Goal: Task Accomplishment & Management: Complete application form

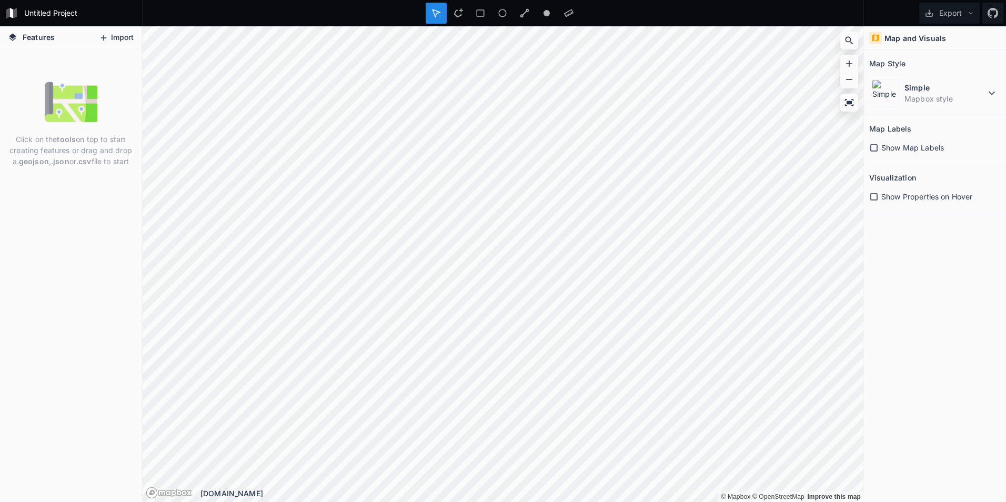
click at [109, 36] on button "Import" at bounding box center [116, 37] width 45 height 17
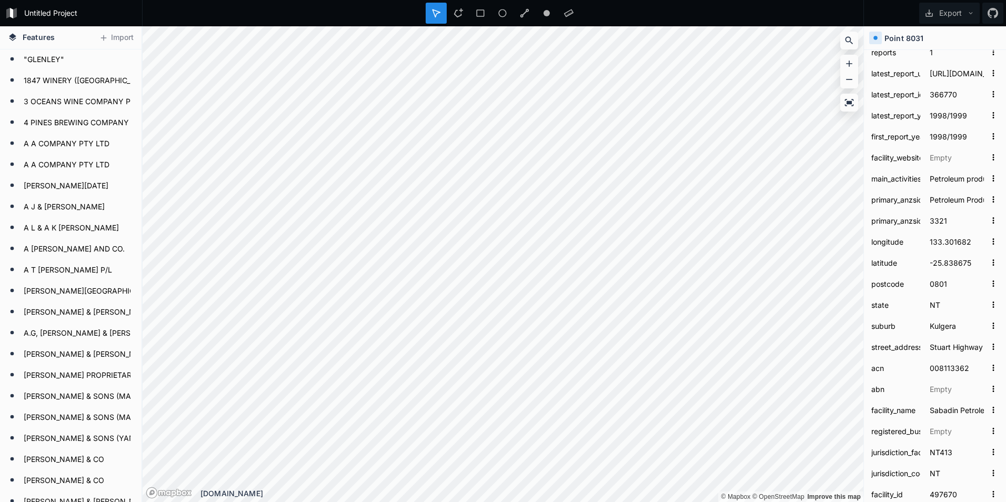
scroll to position [288, 0]
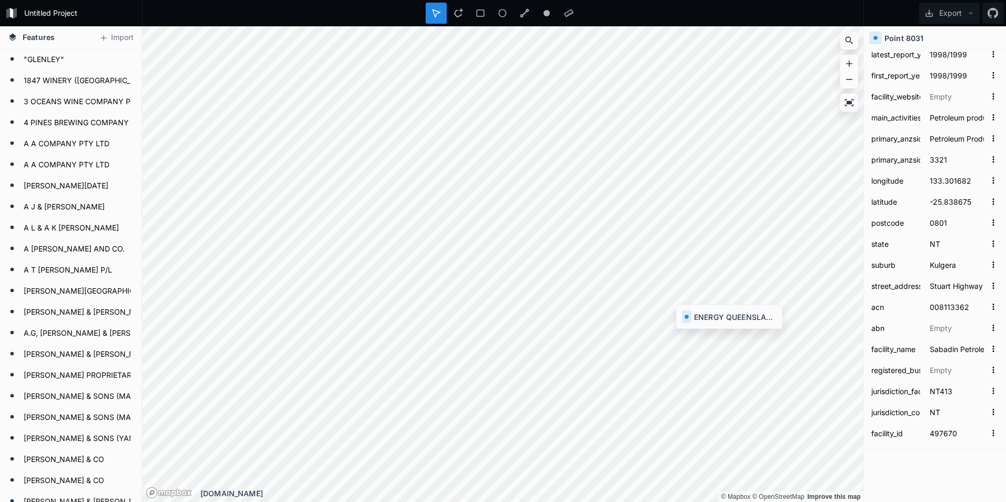
type input "24"
type input "[URL][DOMAIN_NAME]"
type input "553240"
type input "2023/2024"
type input "2000/2001"
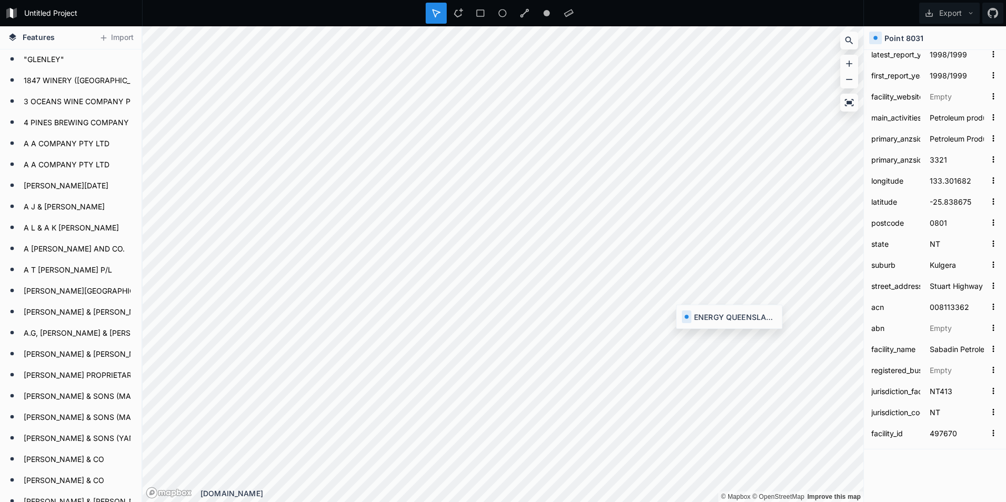
type input "[URL][DOMAIN_NAME]"
type input "Isolated power station, Diesel Internal Combusion Engines, for the production o…"
type input "Fossil Fuel Electricity Generation"
type input "2611"
type input "139.90625"
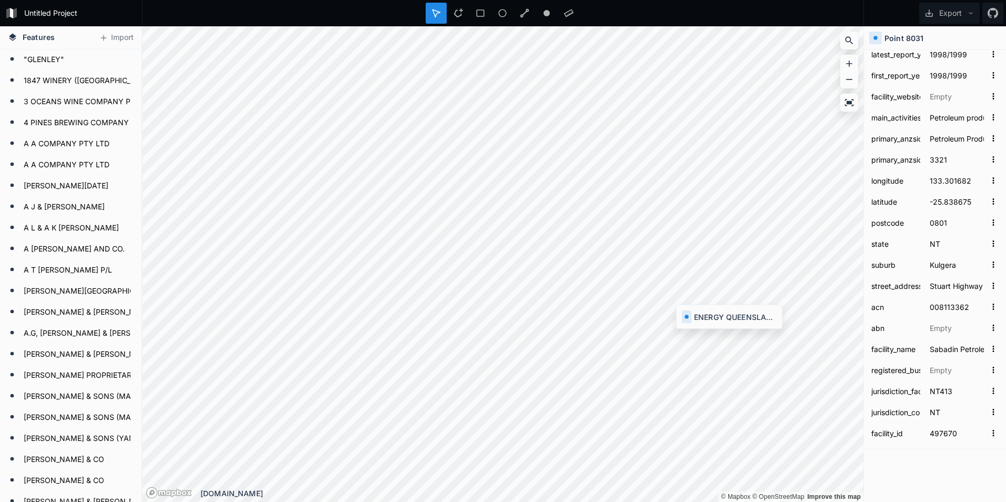
type input "-22.911167"
type input "4829"
type input "QLD"
type input "Boulia"
type input "[PERSON_NAME]"
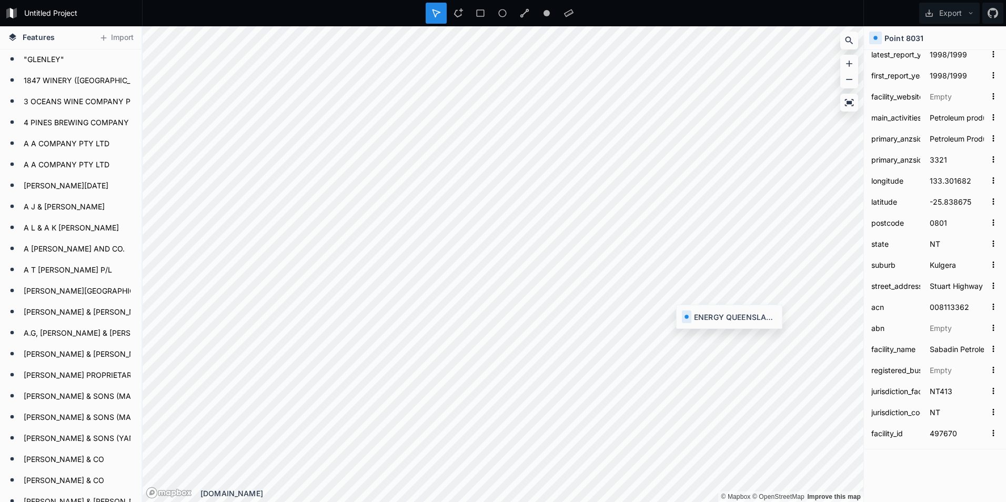
type input "612535583"
type input "96612535583"
type input "Boulia"
type input "ENERGY QUEENSLAND LIMITED"
type input "Q019ERG027"
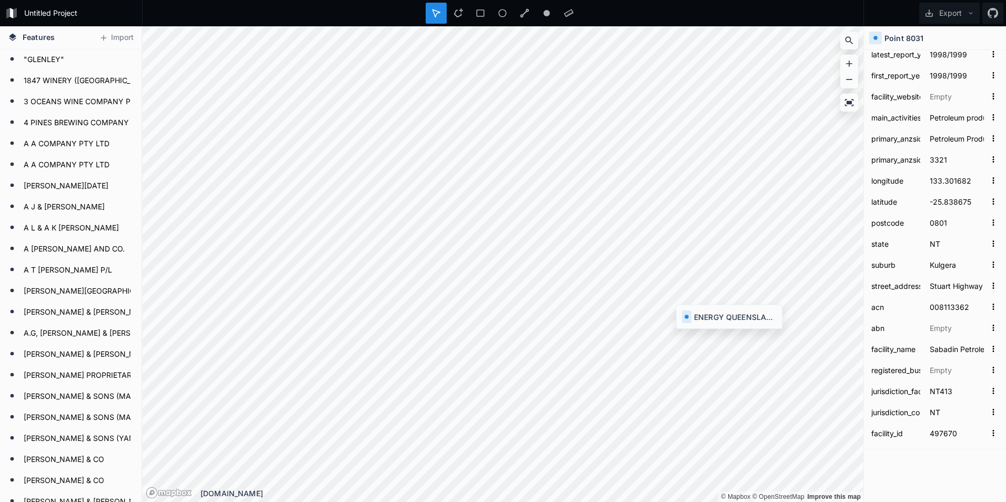
type input "QLD"
type input "501288"
type input "12"
type input "[URL][DOMAIN_NAME]"
type input "555034"
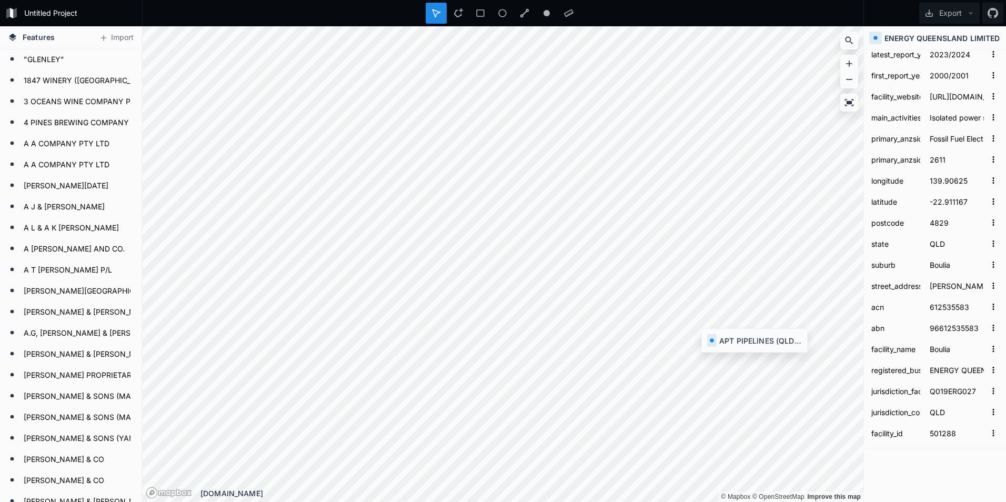
type input "2012/2013"
type input "[URL][DOMAIN_NAME]"
type input "Gas Transmission"
type input "Gas Supply"
type input "2700"
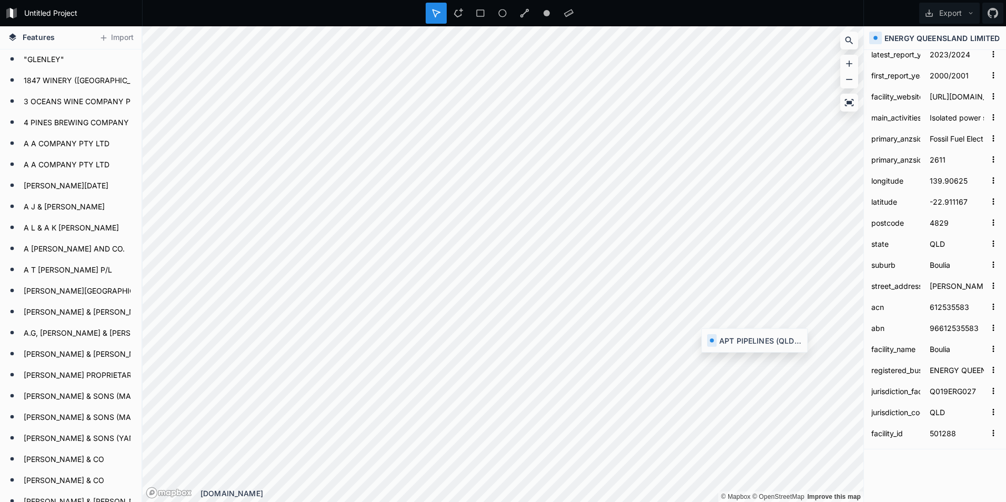
type input "140.472878"
type input "-23.380856"
type input "4735"
type input "[PERSON_NAME] Lakes"
type input "APT- [GEOGRAPHIC_DATA]"
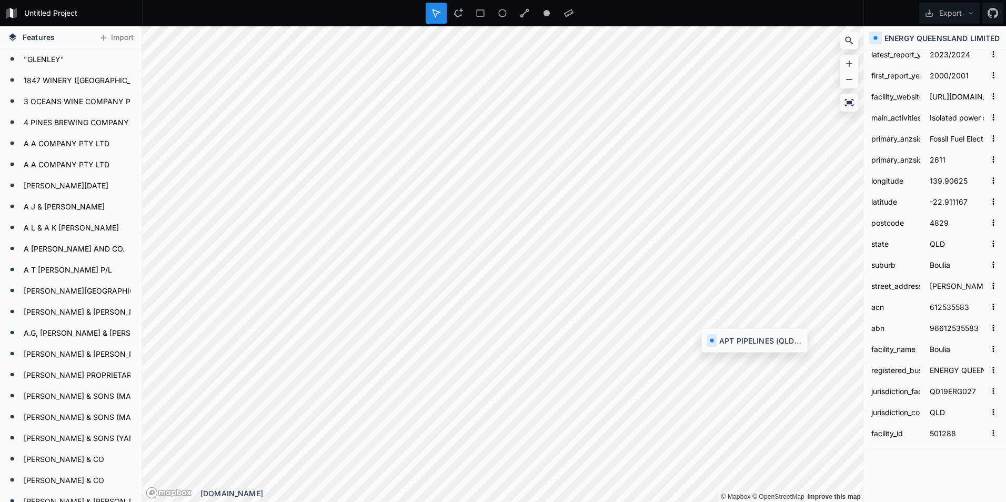
type input "080382387"
type input "49080382387"
type input "[GEOGRAPHIC_DATA]"
type input "APT PIPELINES (QLD) PTY LIMITED"
type input "Q012APT012"
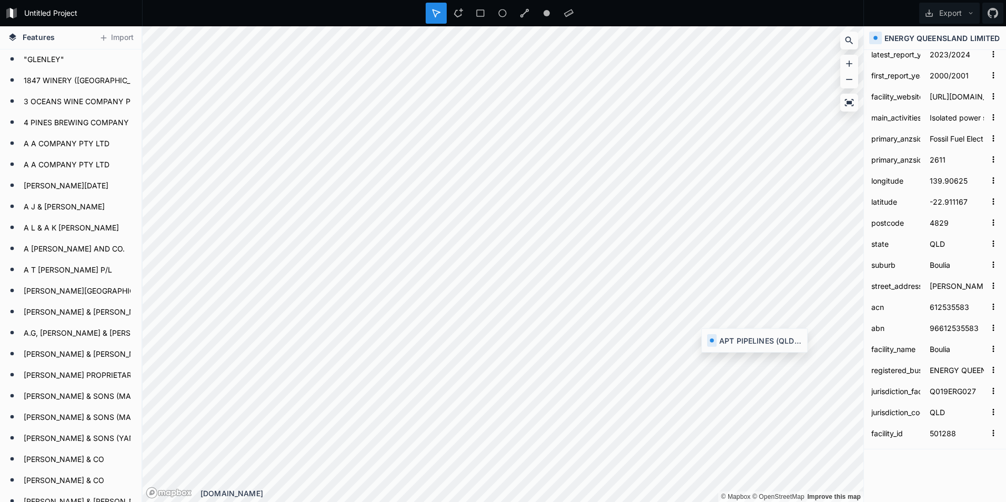
type input "600272"
